Goal: Browse casually

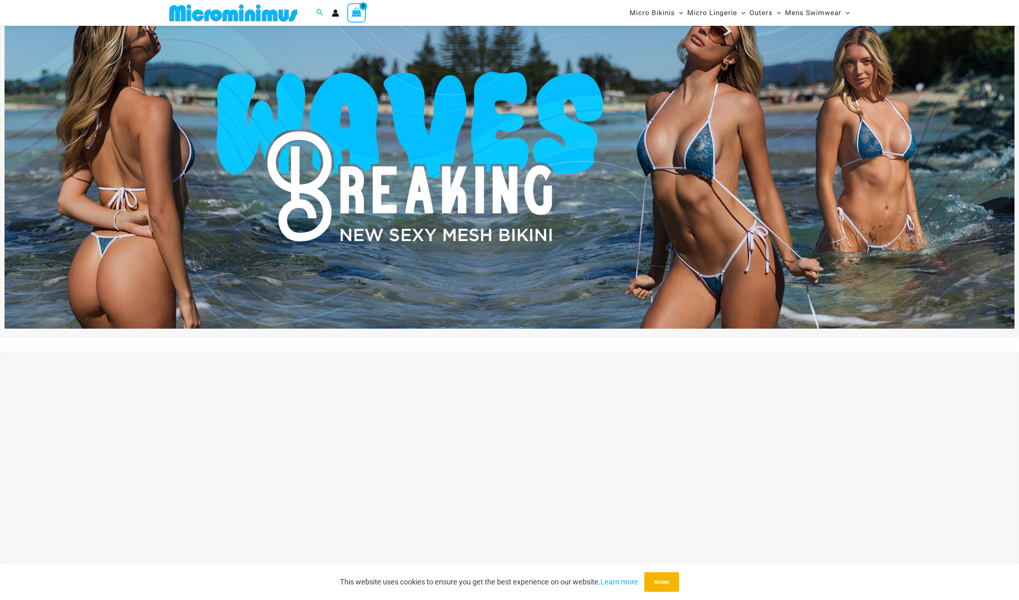
scroll to position [54, 0]
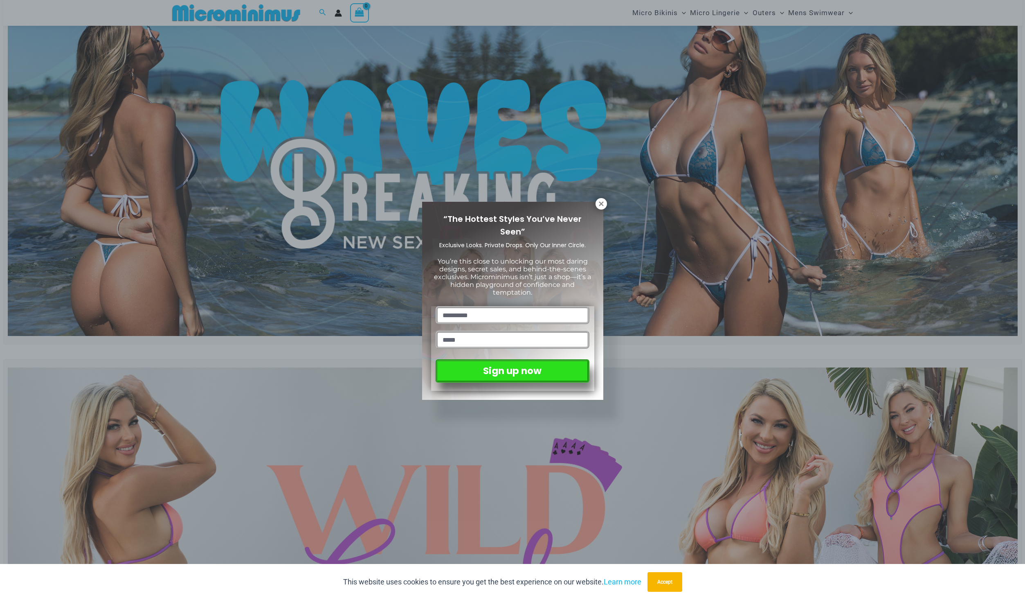
drag, startPoint x: 513, startPoint y: 196, endPoint x: 453, endPoint y: 239, distance: 73.8
click at [453, 241] on span "Exclusive Looks. Private Drops. Only Our Inner Circle." at bounding box center [512, 245] width 146 height 8
click at [600, 206] on icon at bounding box center [601, 203] width 7 height 7
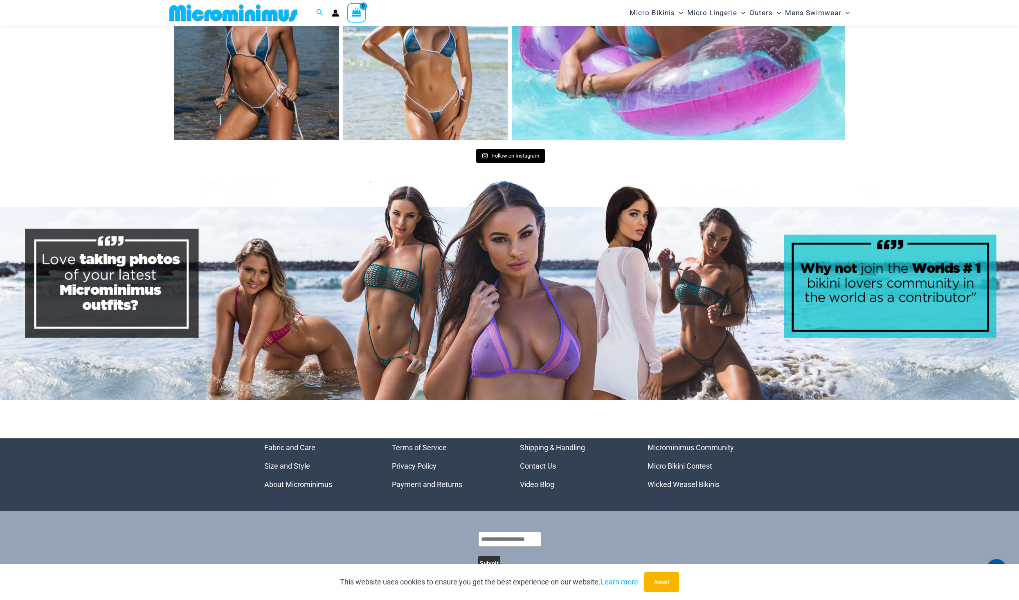
scroll to position [4218, 0]
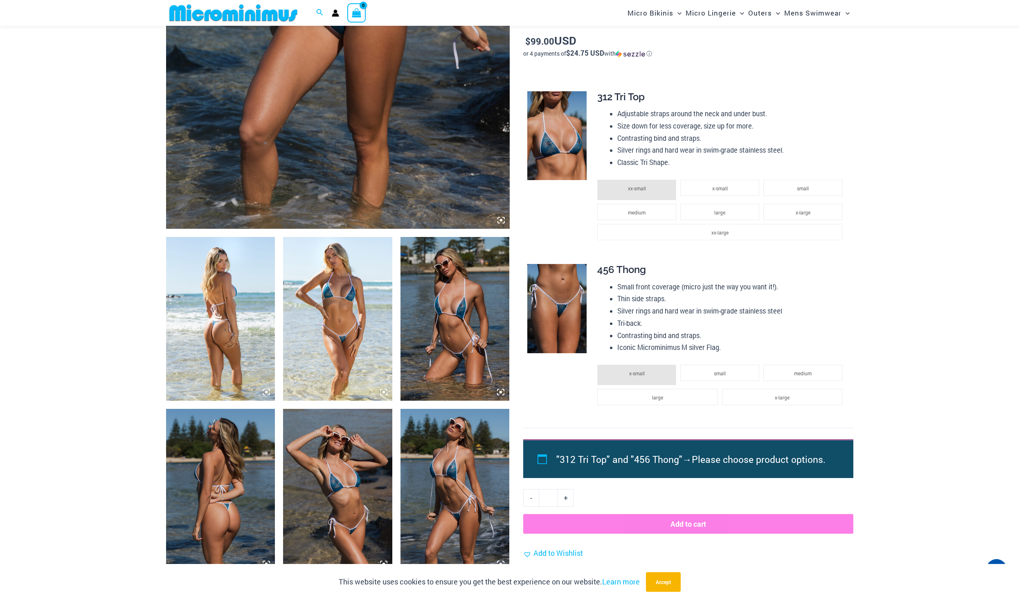
scroll to position [364, 0]
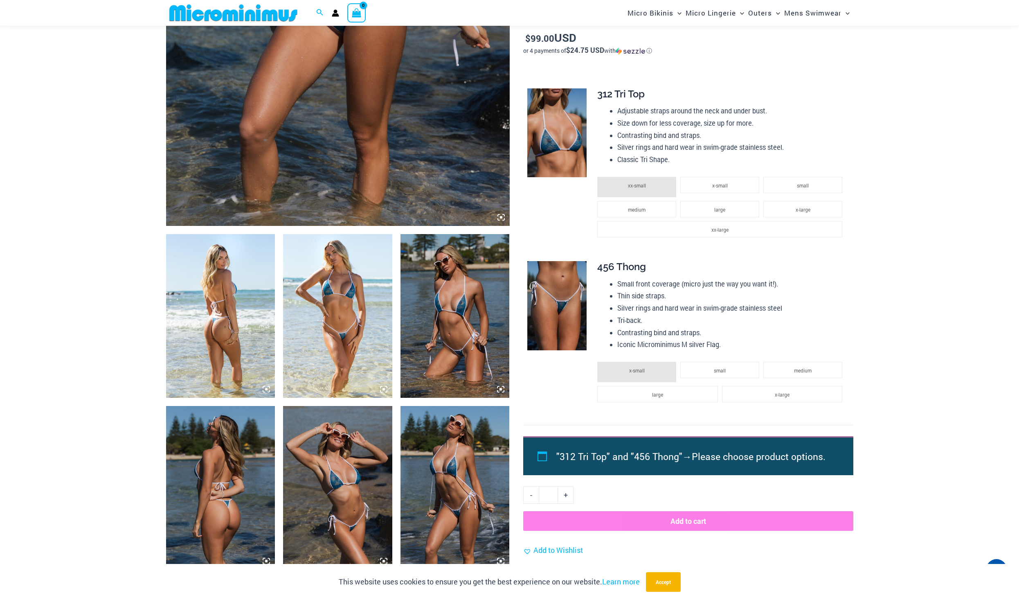
click at [374, 293] on img at bounding box center [337, 316] width 109 height 164
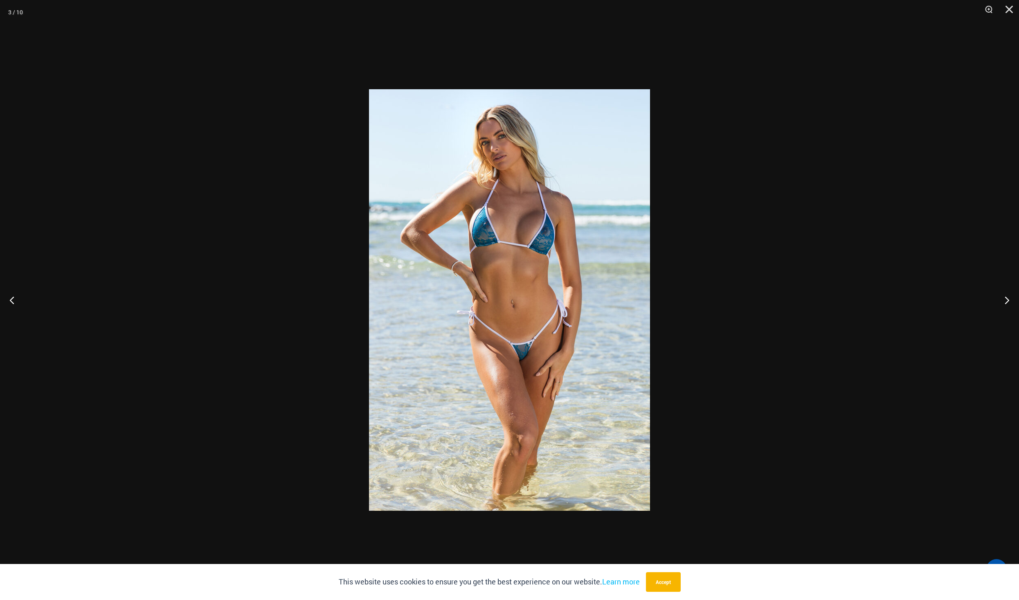
click at [753, 172] on div at bounding box center [509, 300] width 1019 height 600
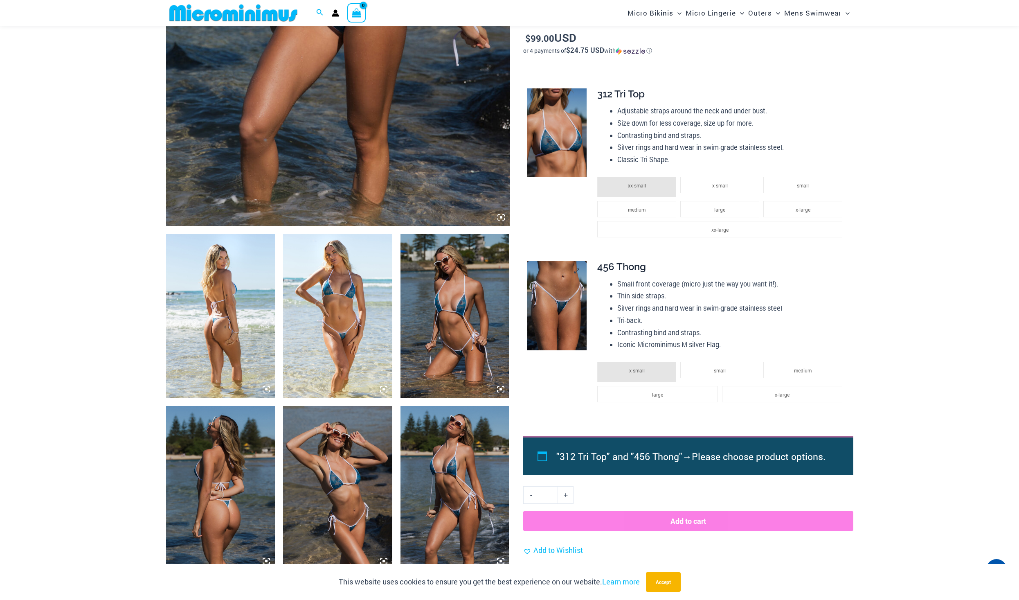
click at [557, 276] on td at bounding box center [556, 339] width 66 height 171
click at [557, 276] on img at bounding box center [556, 305] width 59 height 89
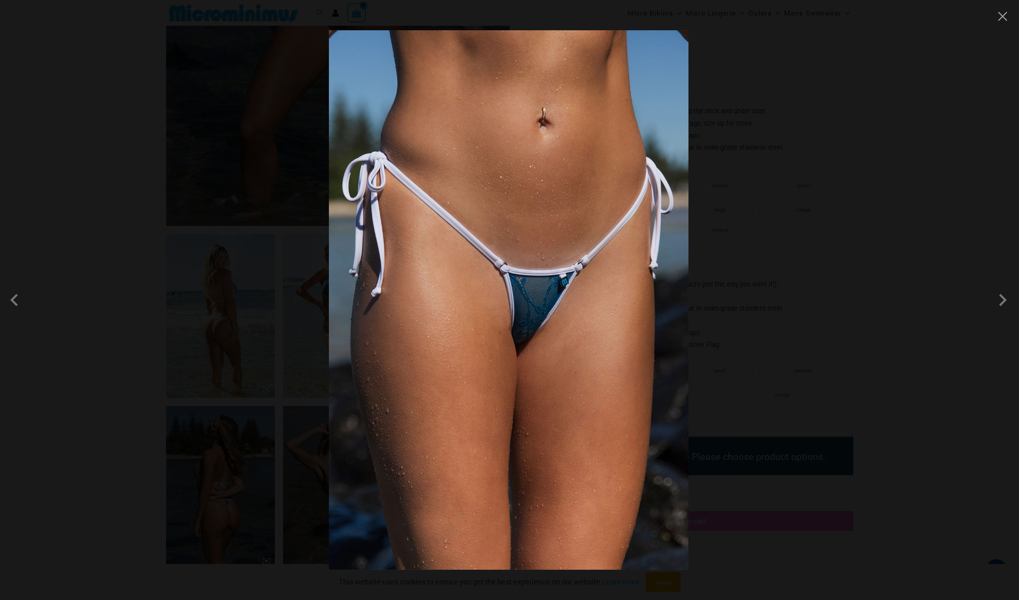
click at [557, 276] on img at bounding box center [508, 299] width 359 height 539
click at [782, 257] on div at bounding box center [509, 300] width 1019 height 600
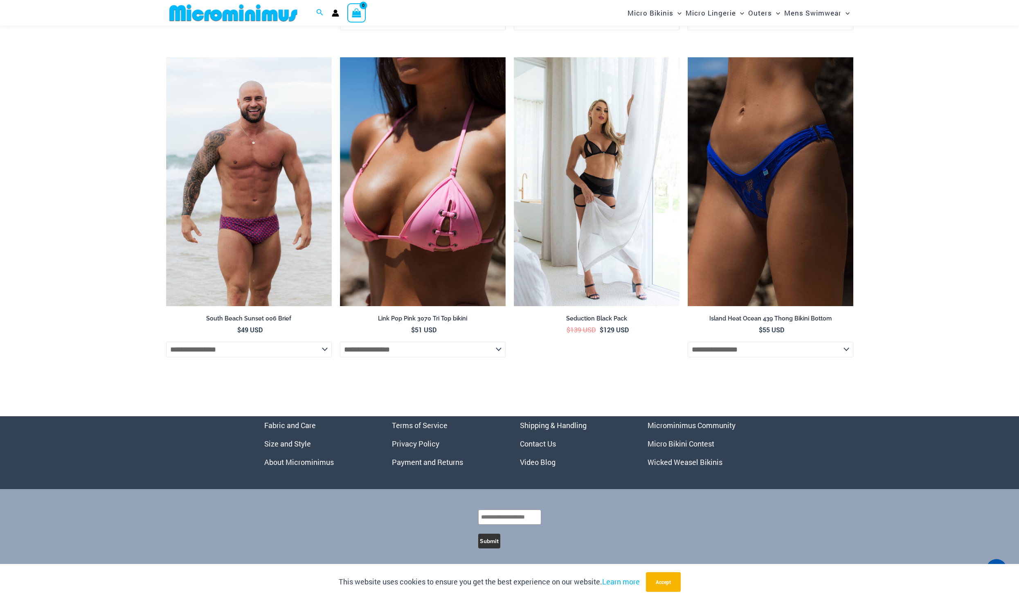
scroll to position [2492, 0]
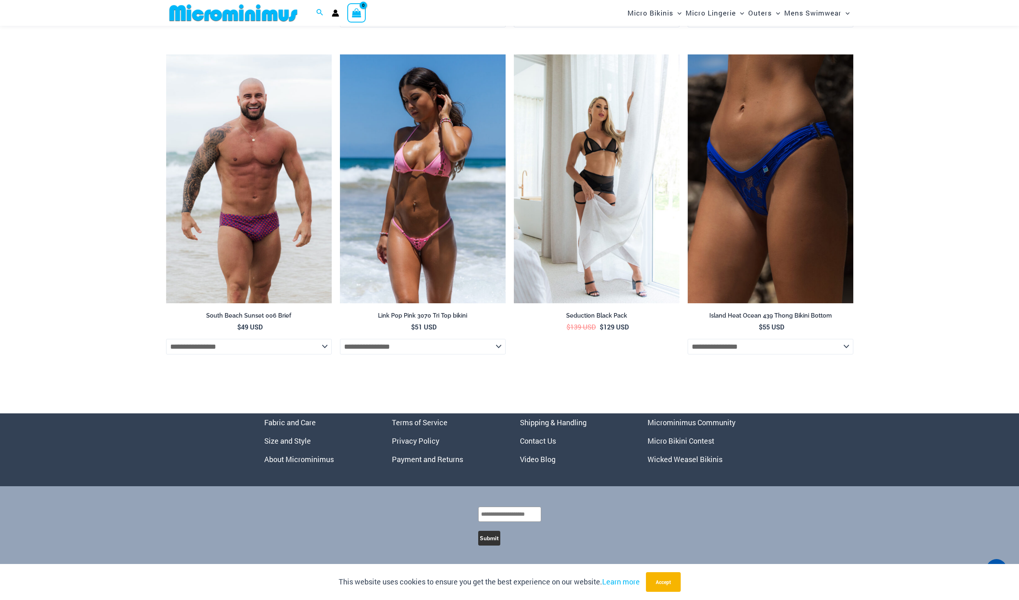
click at [418, 346] on select "**********" at bounding box center [423, 347] width 166 height 16
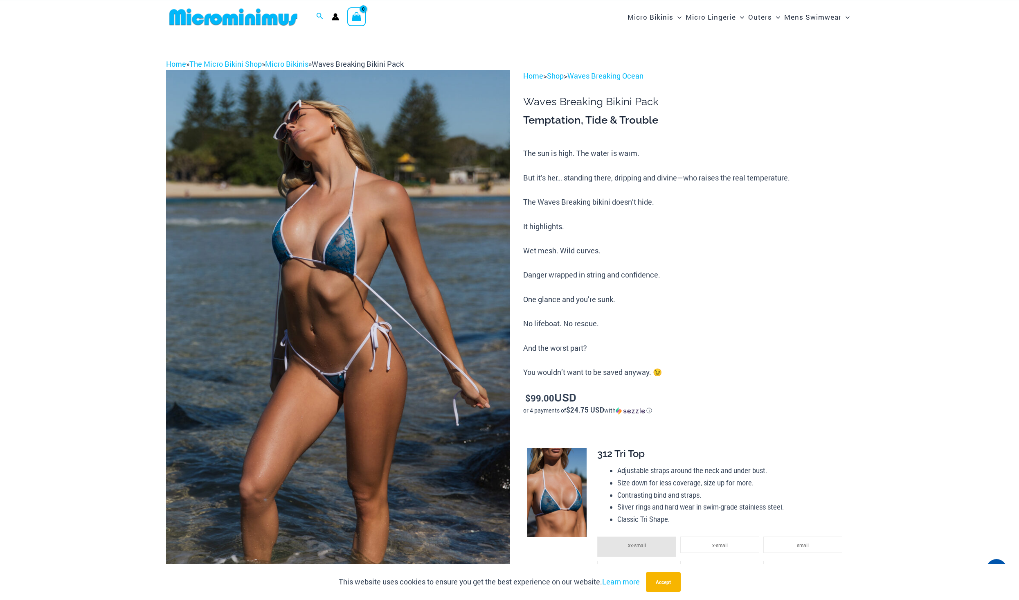
scroll to position [0, 0]
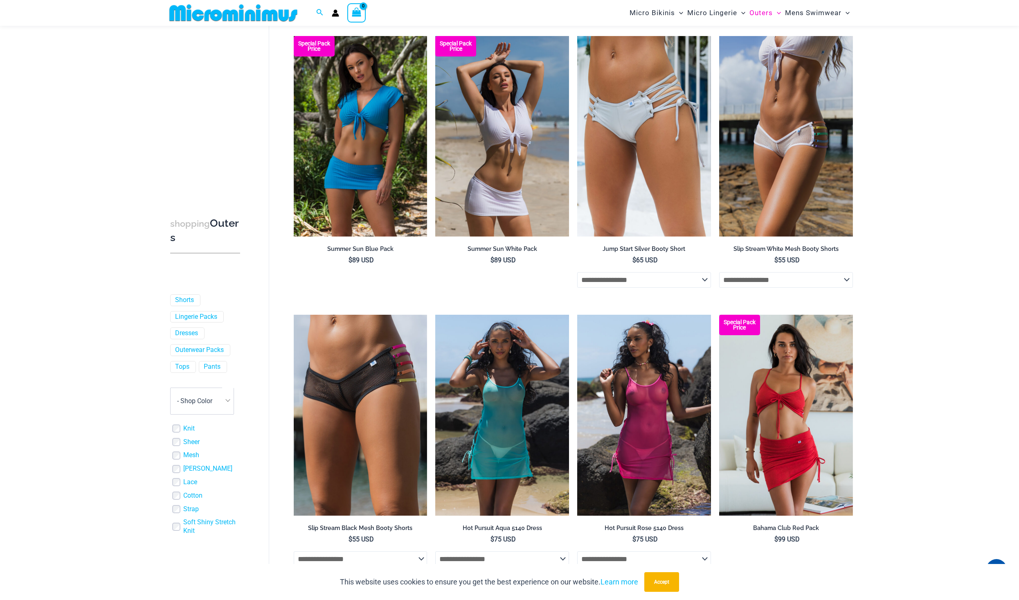
scroll to position [1479, 0]
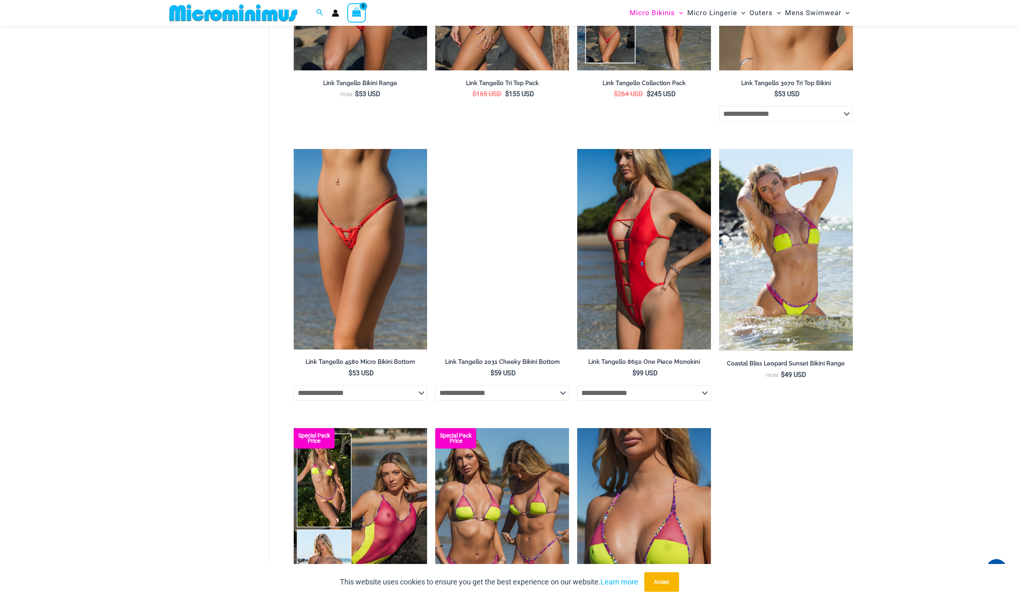
scroll to position [937, 0]
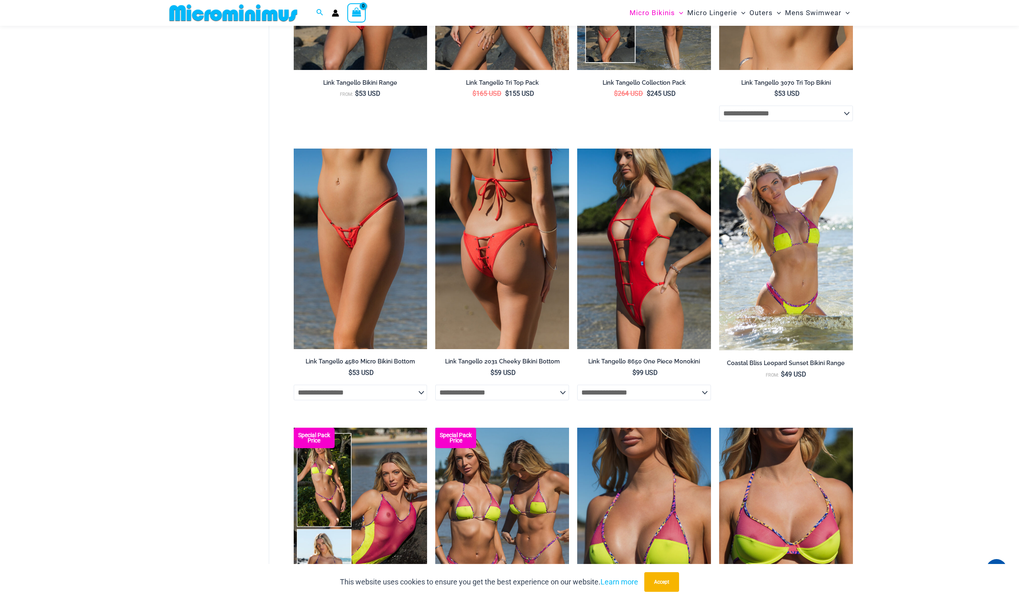
click at [546, 220] on img at bounding box center [502, 248] width 134 height 200
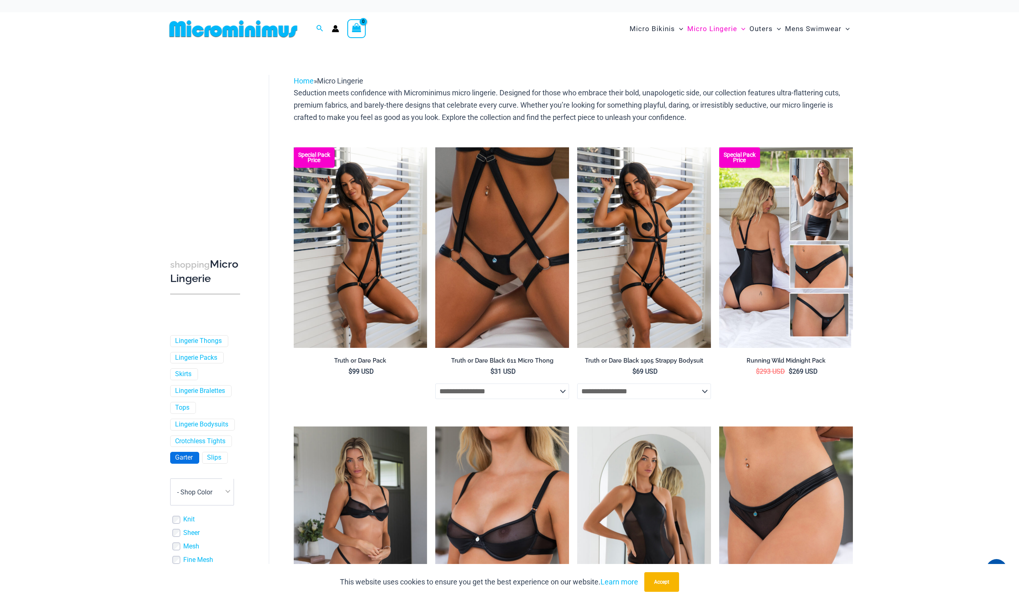
click at [182, 462] on link "Garter" at bounding box center [184, 457] width 18 height 9
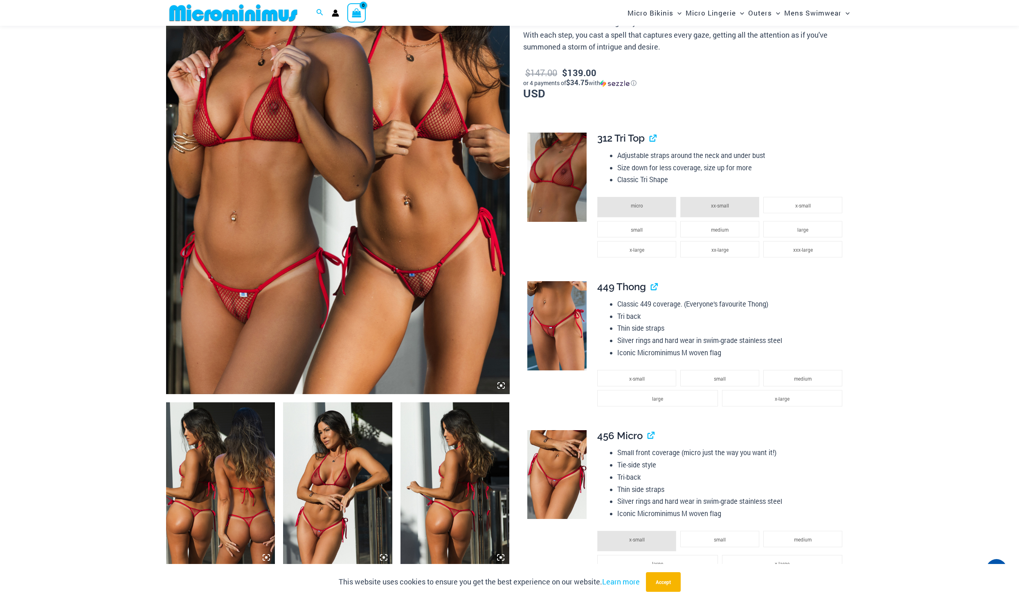
scroll to position [197, 0]
click at [430, 299] on img at bounding box center [338, 135] width 344 height 515
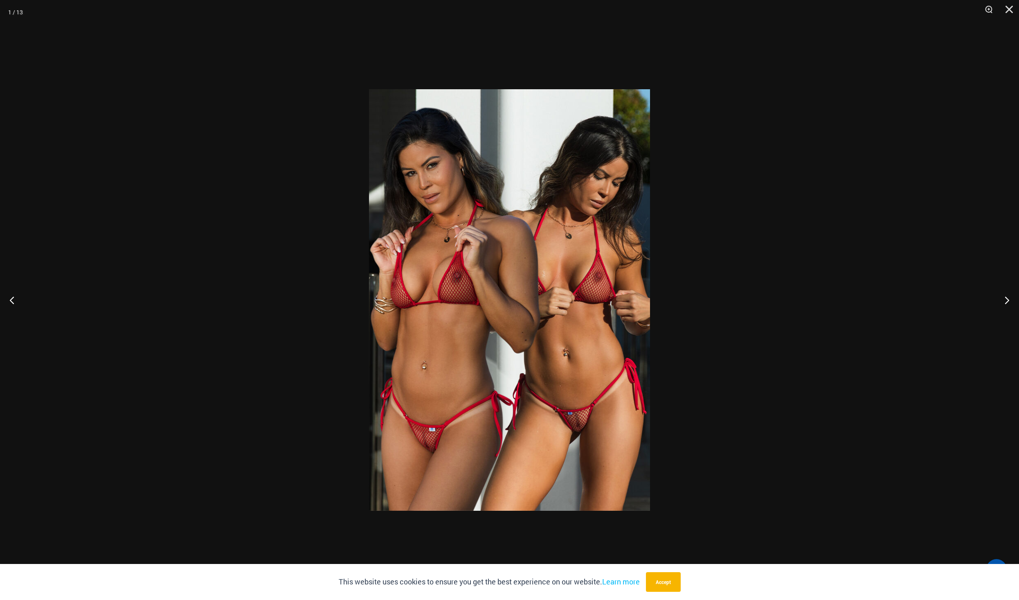
click at [567, 395] on img at bounding box center [509, 299] width 281 height 421
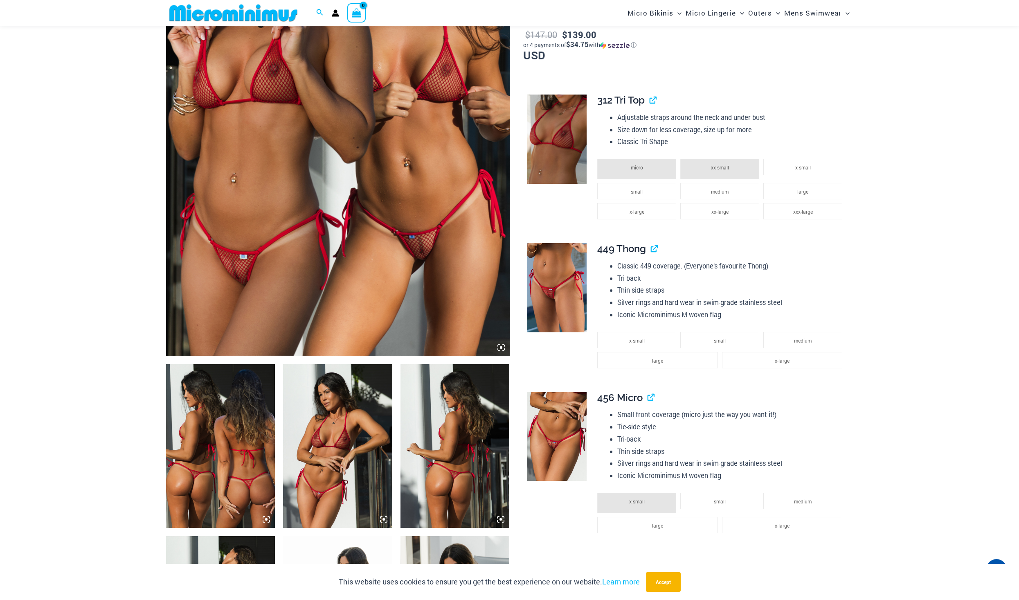
scroll to position [234, 0]
click at [565, 287] on img at bounding box center [556, 287] width 59 height 89
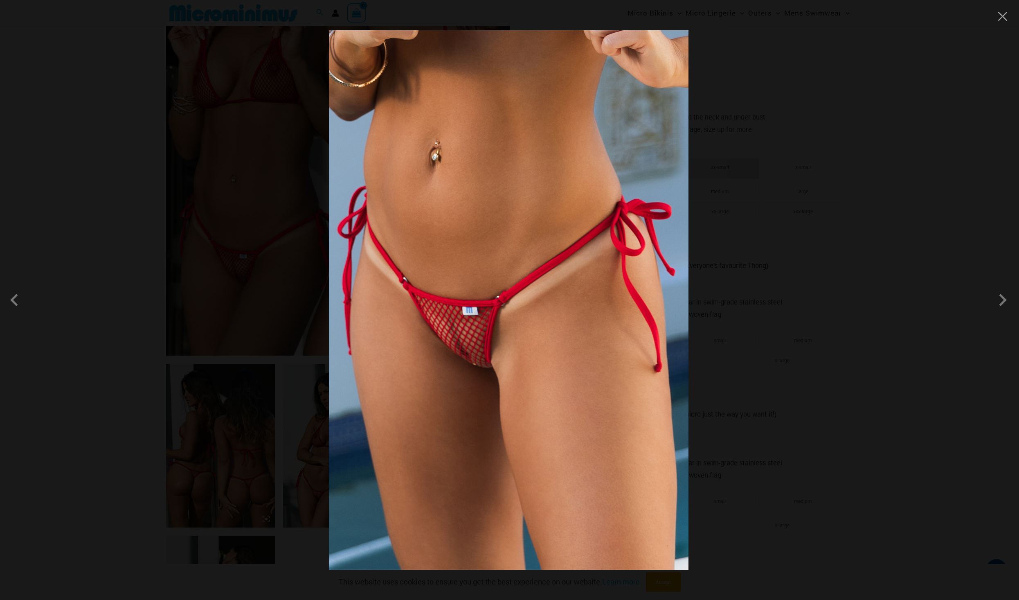
click at [771, 296] on div at bounding box center [509, 300] width 1019 height 600
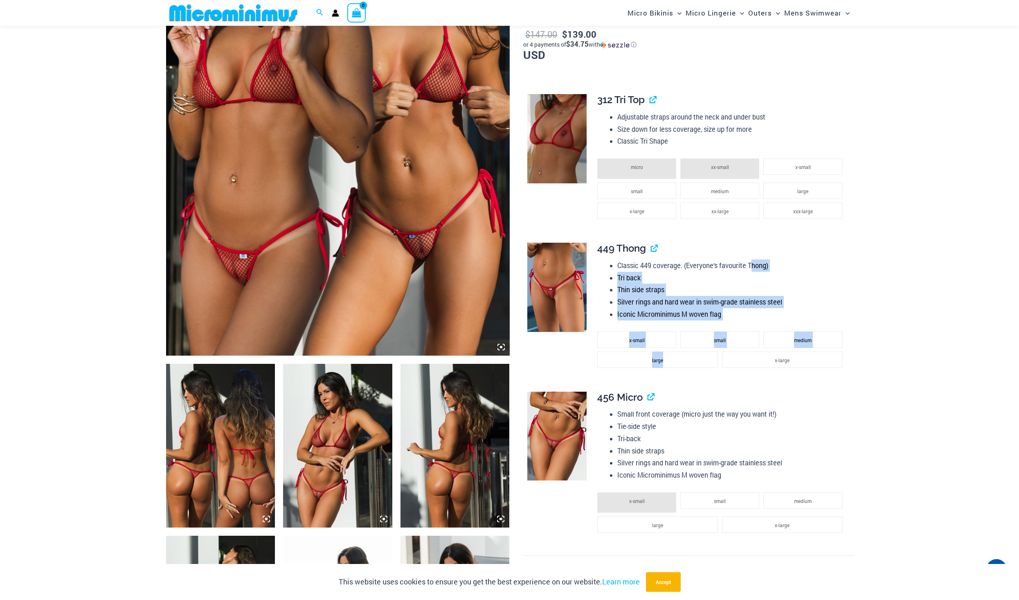
drag, startPoint x: 729, startPoint y: 365, endPoint x: 753, endPoint y: 256, distance: 110.9
click at [753, 256] on div "**********" at bounding box center [721, 311] width 249 height 137
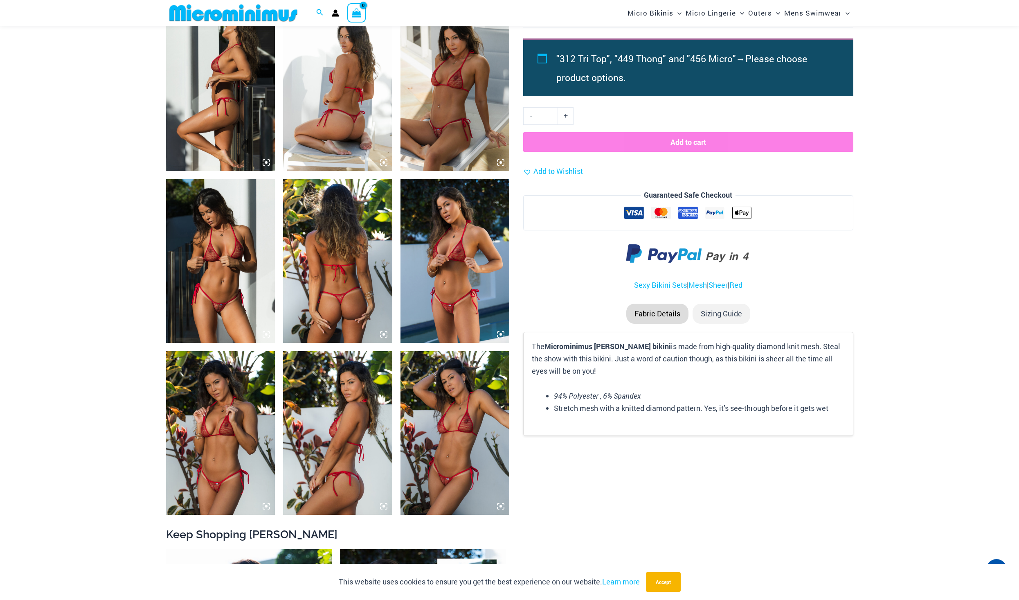
scroll to position [763, 0]
click at [213, 277] on img at bounding box center [220, 261] width 109 height 164
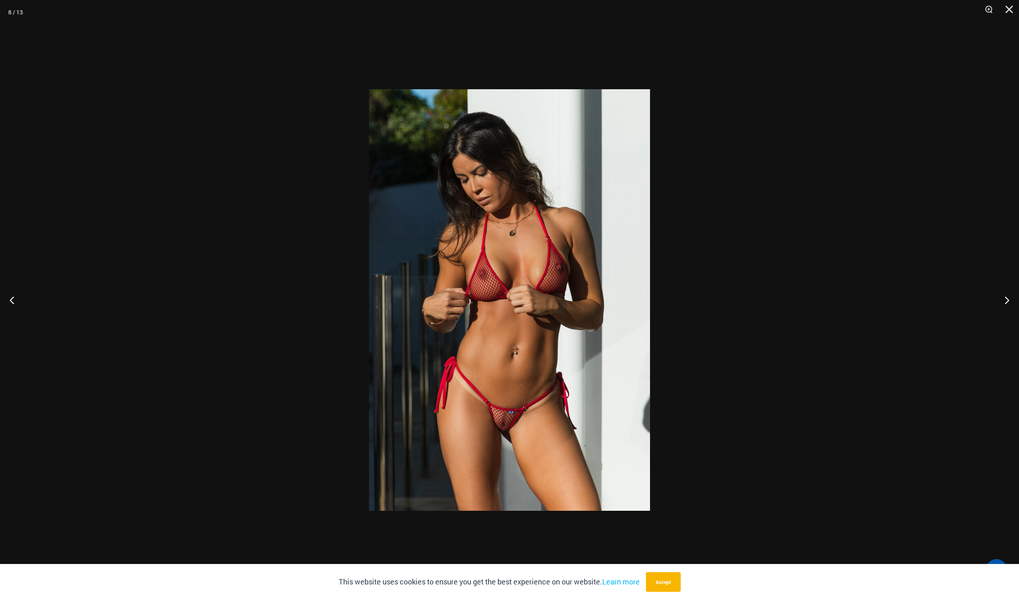
click at [238, 263] on div at bounding box center [509, 300] width 1019 height 600
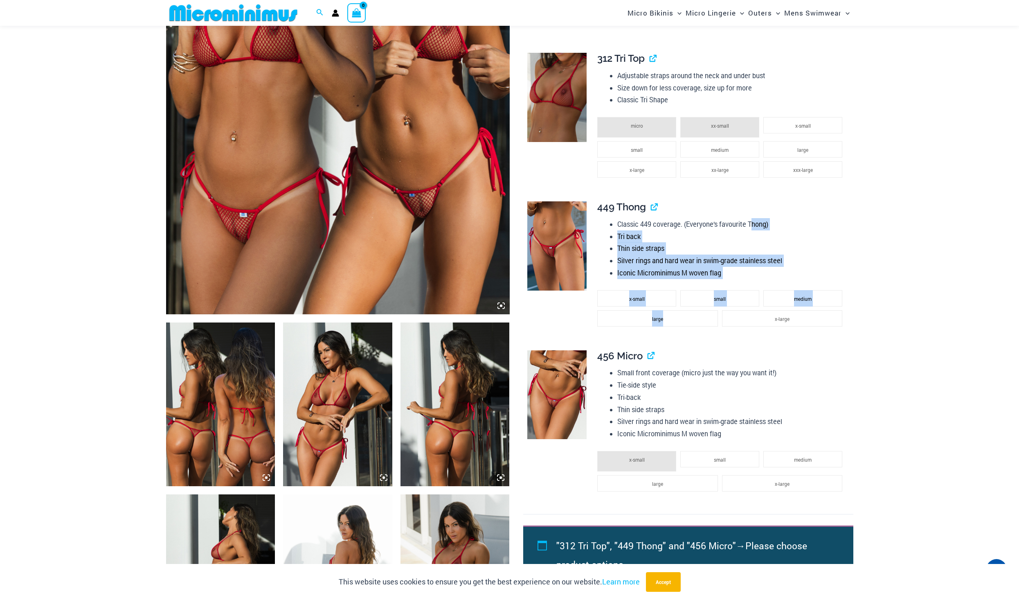
scroll to position [276, 0]
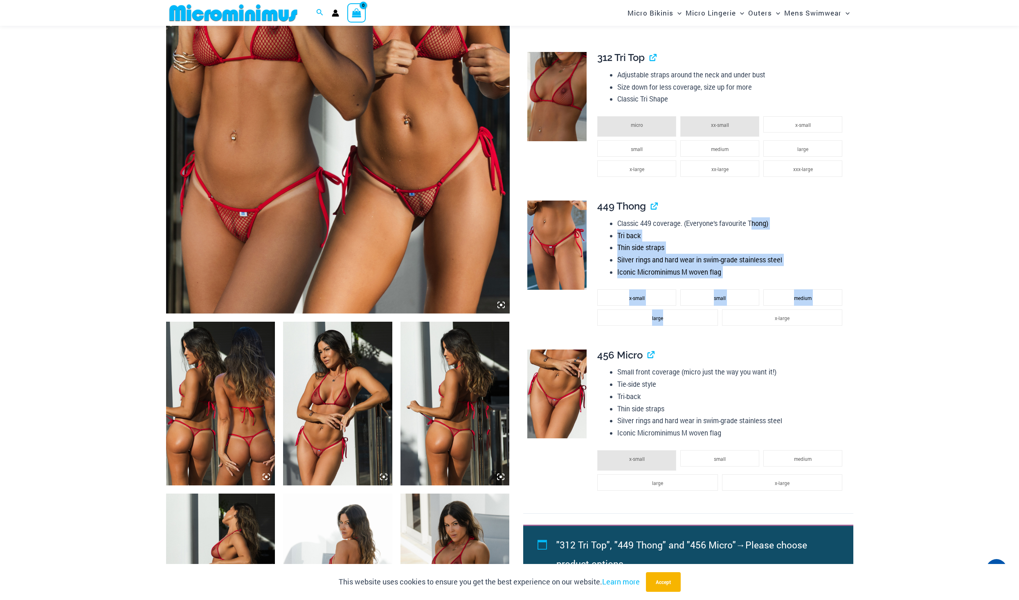
click at [566, 390] on img at bounding box center [556, 393] width 59 height 89
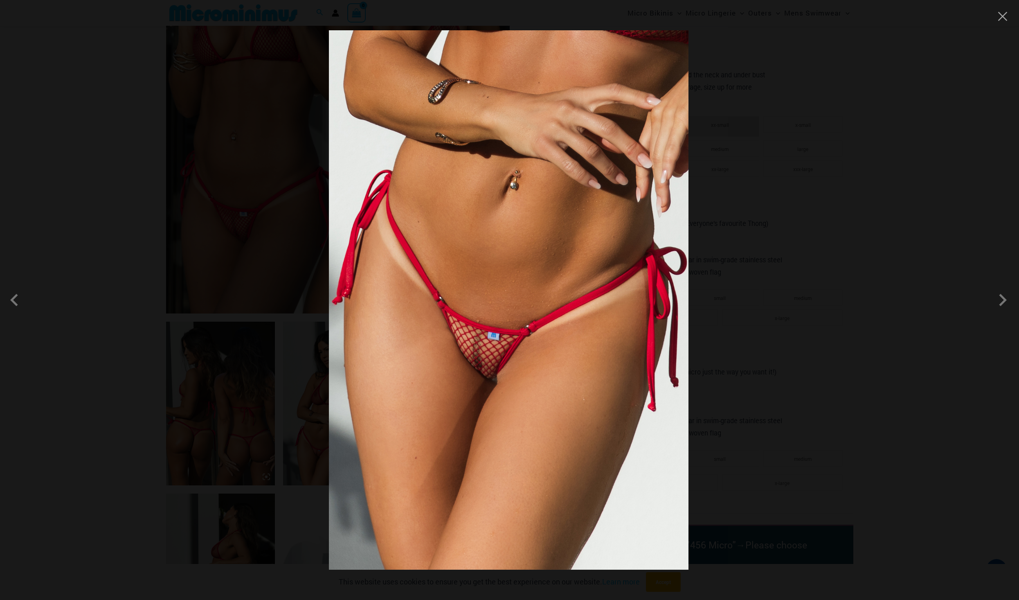
click at [810, 348] on div at bounding box center [509, 300] width 1019 height 600
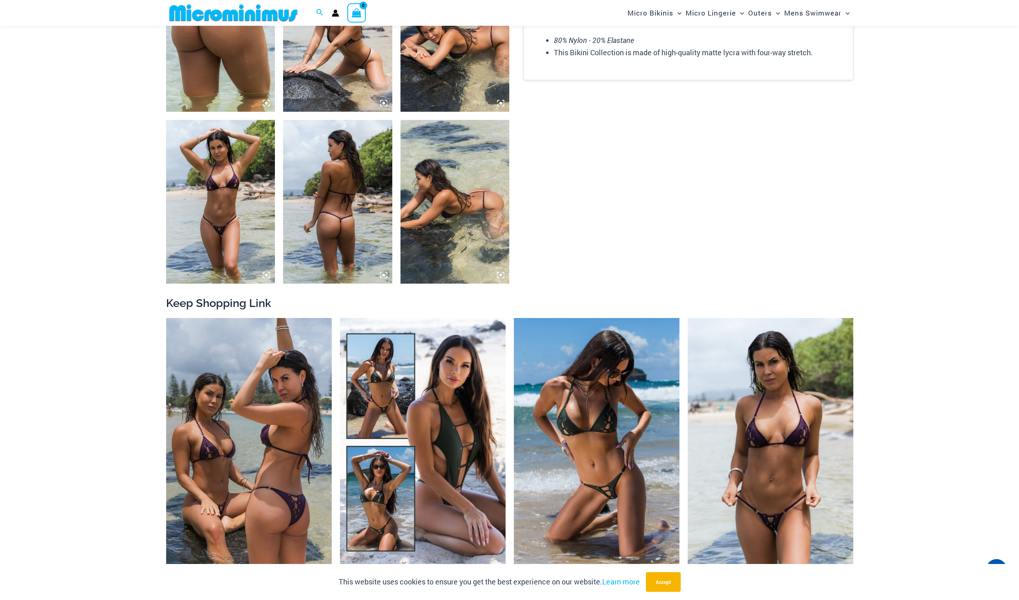
scroll to position [654, 0]
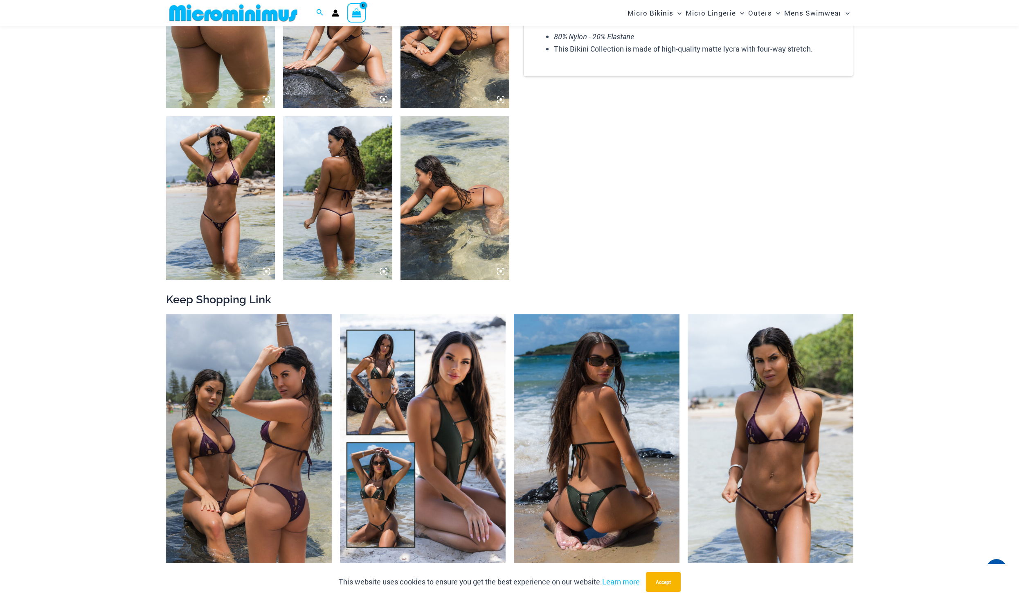
click at [568, 409] on img at bounding box center [597, 438] width 166 height 249
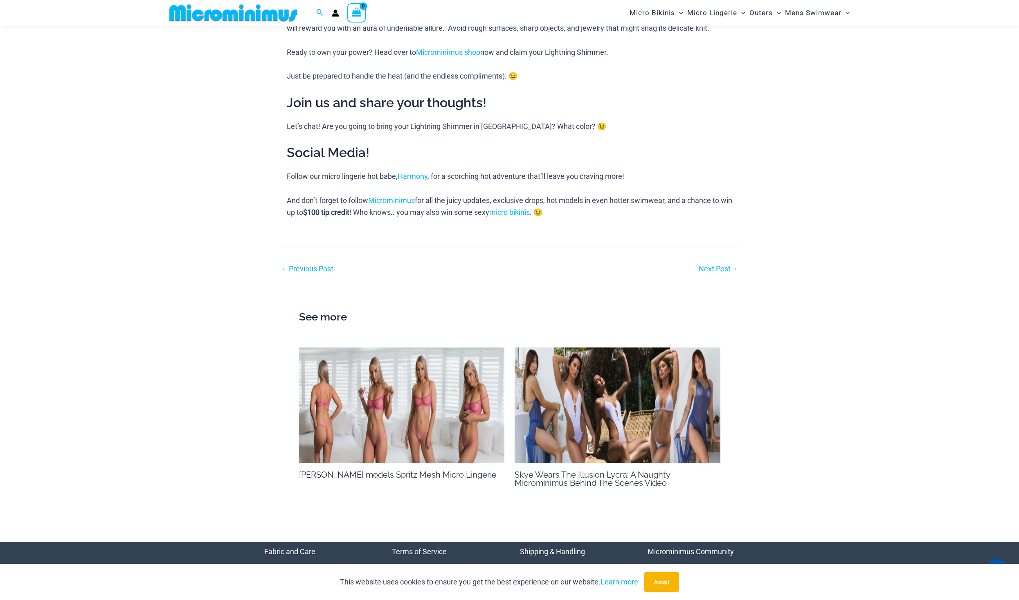
scroll to position [956, 0]
click at [459, 383] on img at bounding box center [402, 405] width 206 height 116
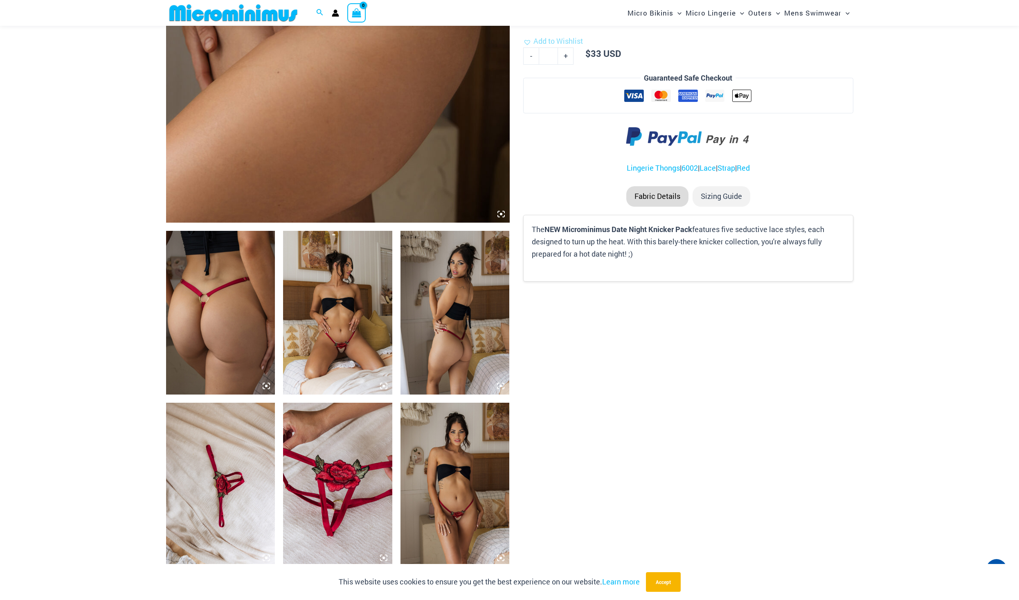
scroll to position [368, 0]
click at [317, 310] on img at bounding box center [337, 312] width 109 height 164
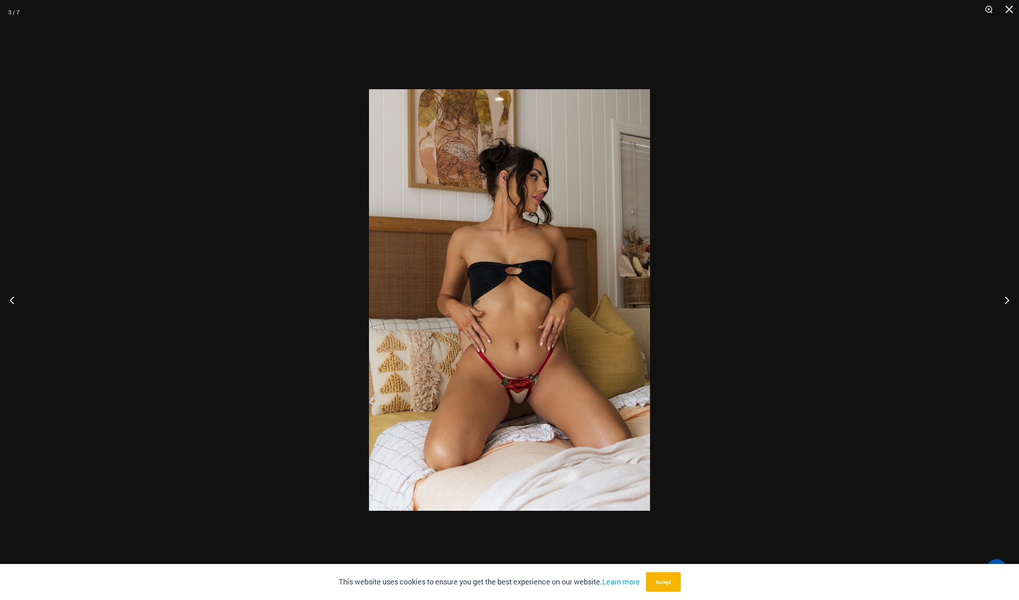
click at [745, 283] on div at bounding box center [509, 300] width 1019 height 600
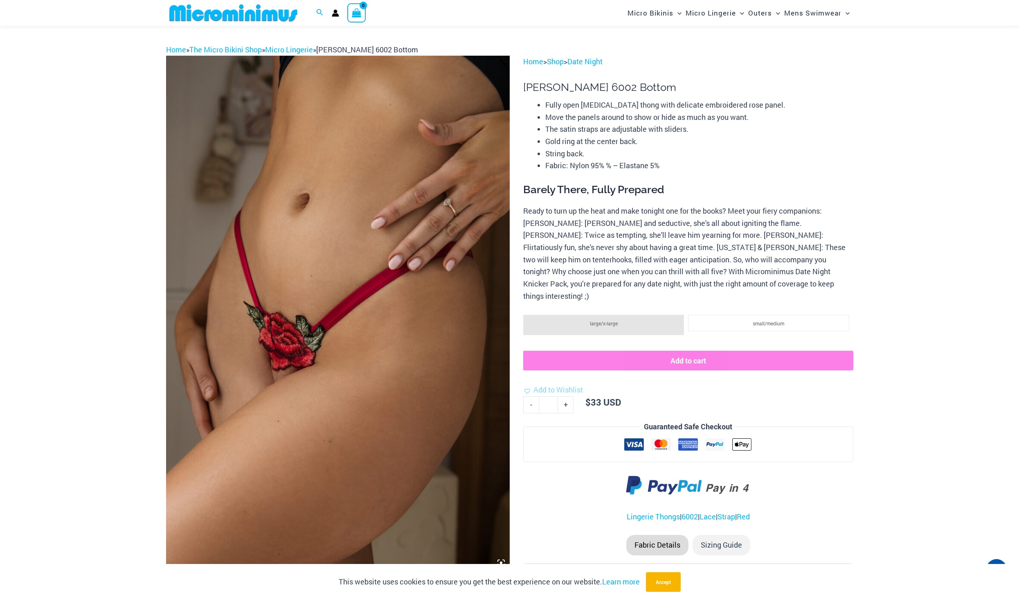
scroll to position [0, 0]
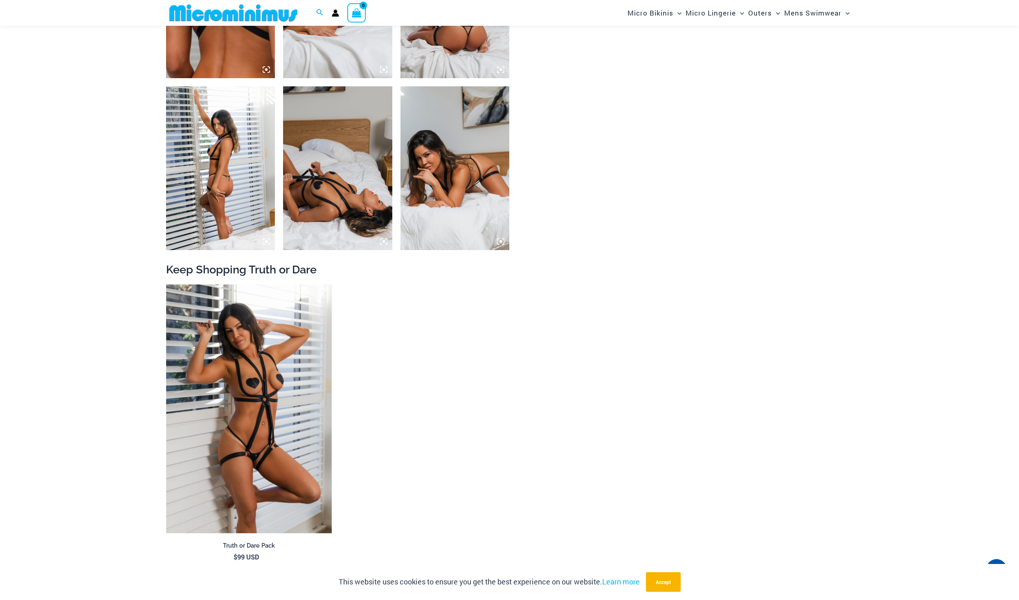
scroll to position [860, 0]
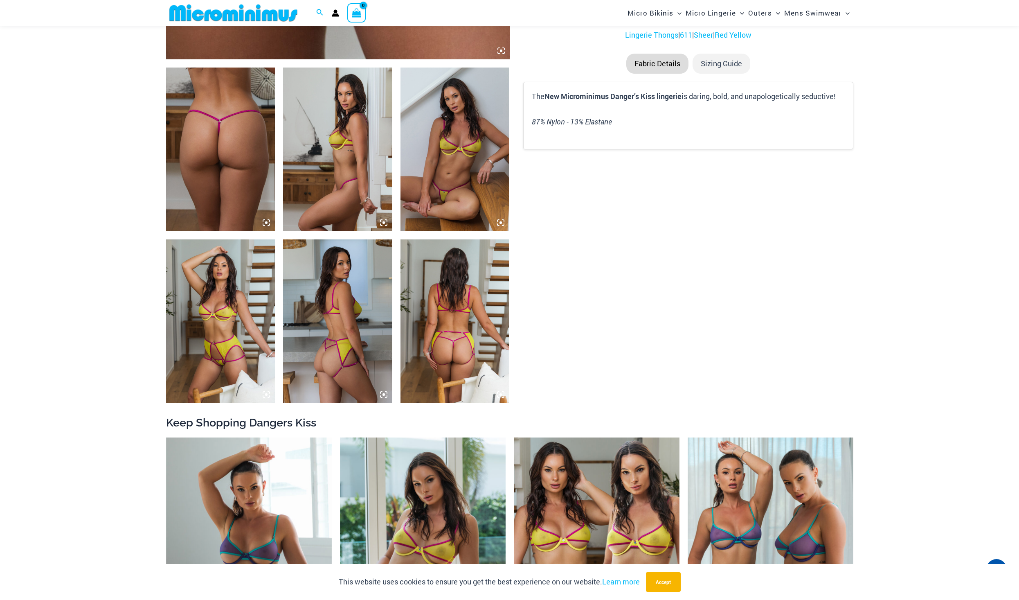
scroll to position [531, 0]
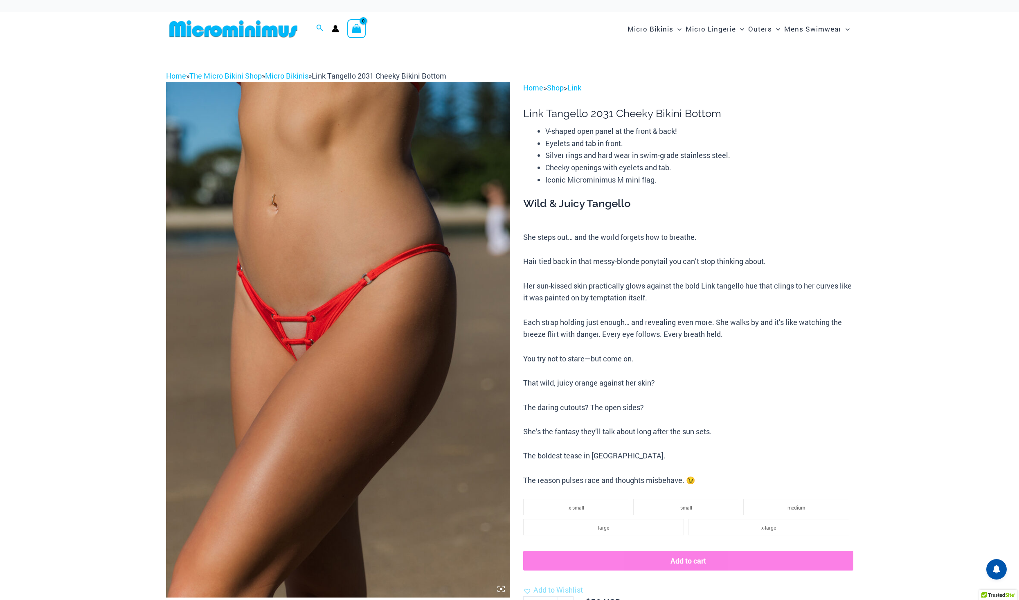
click at [546, 220] on div "Wild & Juicy Tangello She steps out… and the world forgets how to breathe. Hair…" at bounding box center [688, 341] width 330 height 289
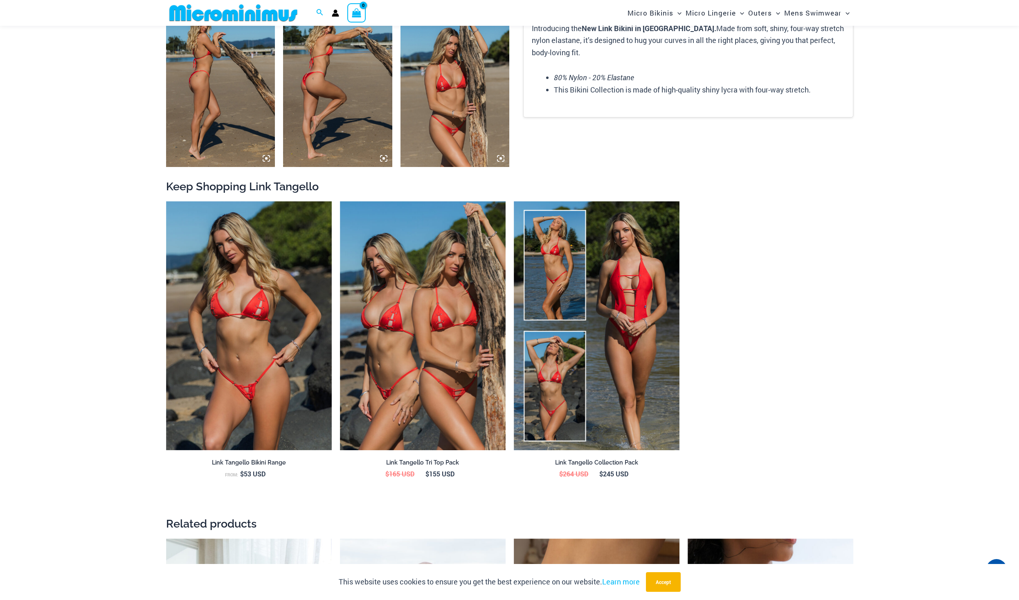
scroll to position [767, 0]
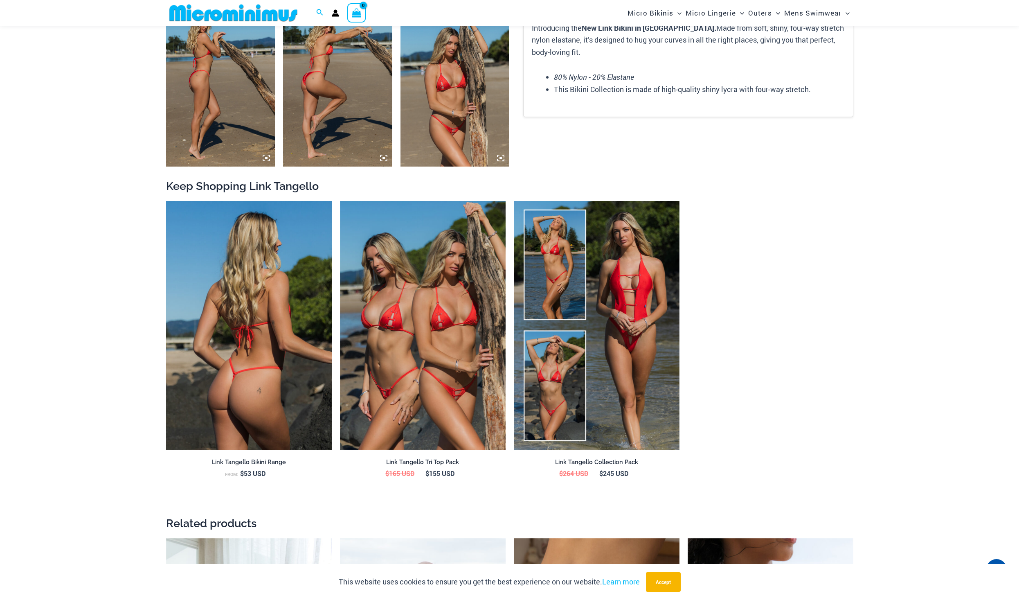
click at [277, 341] on img at bounding box center [249, 325] width 166 height 249
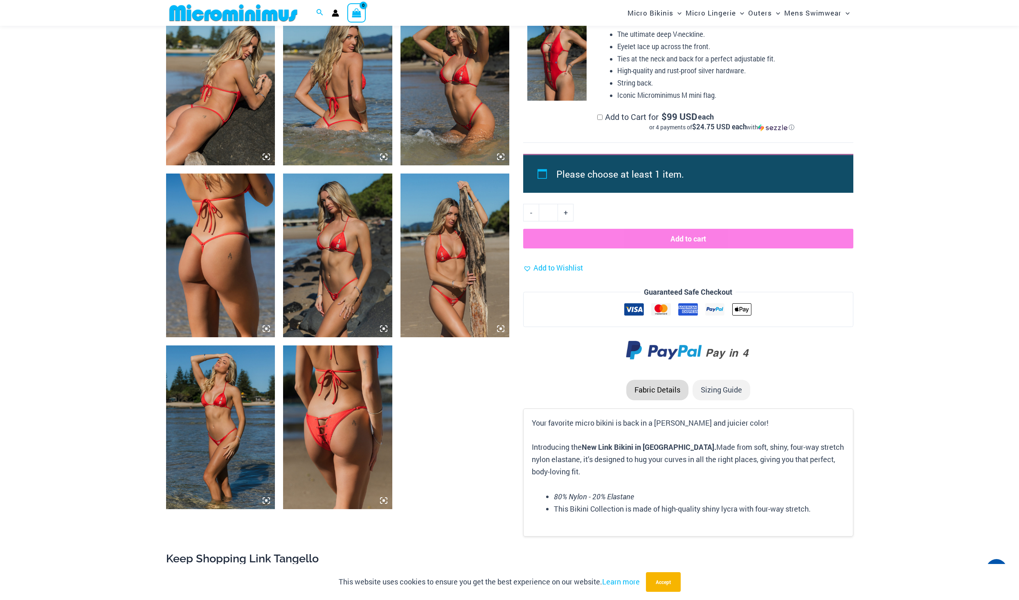
scroll to position [768, 0]
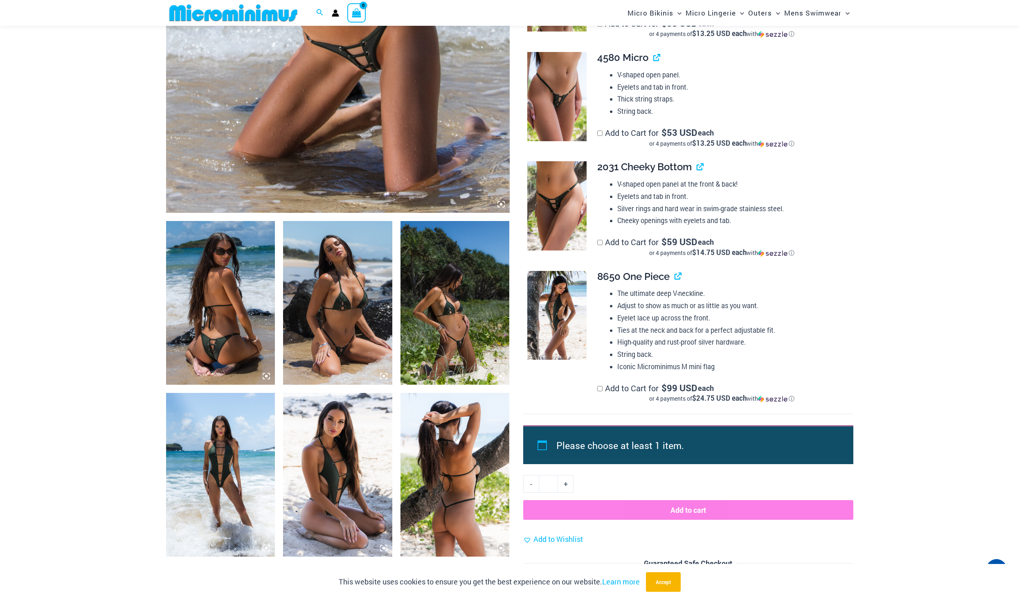
scroll to position [377, 0]
